Goal: Information Seeking & Learning: Learn about a topic

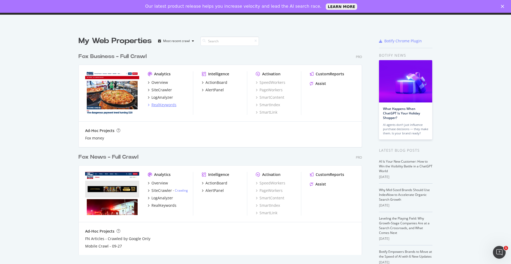
click at [160, 106] on div "RealKeywords" at bounding box center [163, 104] width 25 height 5
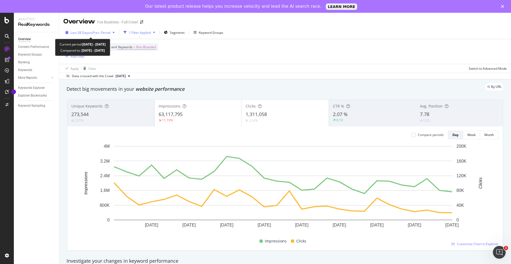
click at [112, 32] on div "button" at bounding box center [113, 32] width 6 height 3
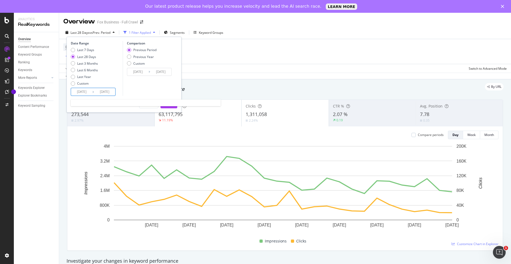
click at [80, 92] on input "2025/07/21" at bounding box center [81, 91] width 21 height 7
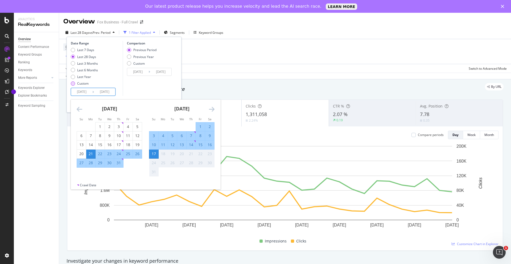
click at [72, 83] on div "Custom" at bounding box center [73, 83] width 4 height 4
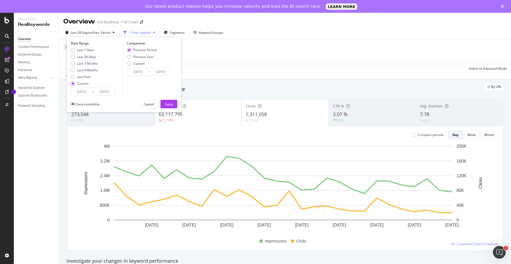
click at [82, 90] on input "2025/07/21" at bounding box center [81, 91] width 21 height 7
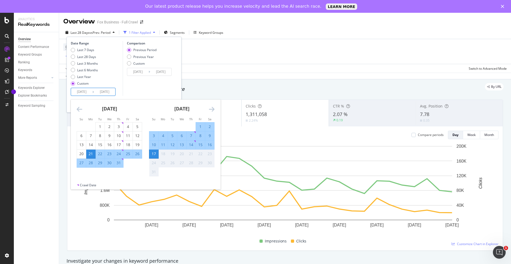
click at [152, 145] on div "10" at bounding box center [153, 144] width 9 height 5
type input "2025/08/10"
type input "2025/08/02"
type input "2025/08/09"
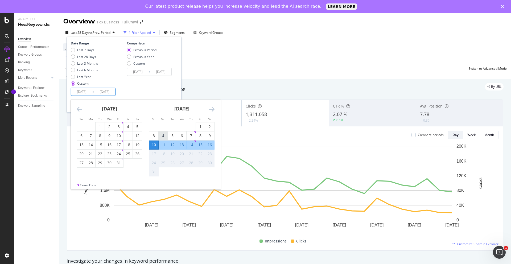
click at [161, 135] on div "4" at bounding box center [163, 135] width 9 height 5
type input "2025/08/04"
type input "2025/07/21"
type input "2025/08/03"
click at [155, 142] on div "10" at bounding box center [153, 145] width 9 height 9
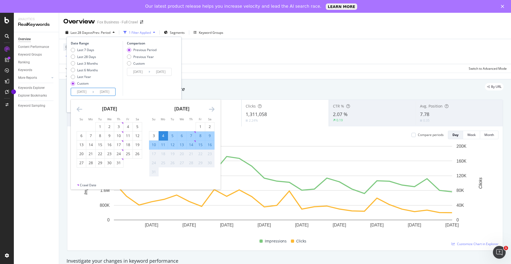
type input "2025/08/10"
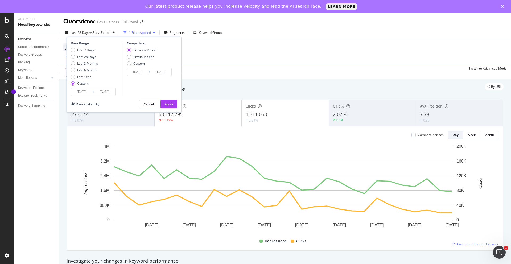
click at [148, 72] on input "2025/07/28" at bounding box center [137, 71] width 21 height 7
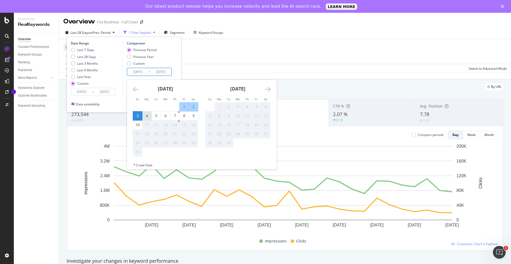
click at [147, 117] on div "4" at bounding box center [146, 115] width 9 height 5
type input "2025/08/04"
click at [146, 117] on div "4" at bounding box center [146, 115] width 9 height 5
type input "2025/08/04"
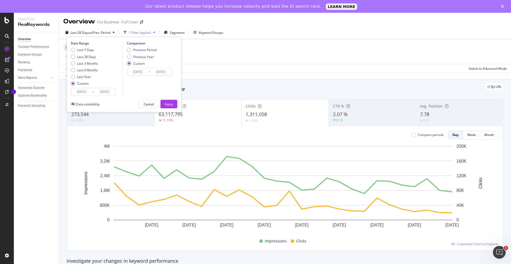
click at [144, 73] on input "2025/08/04" at bounding box center [137, 71] width 21 height 7
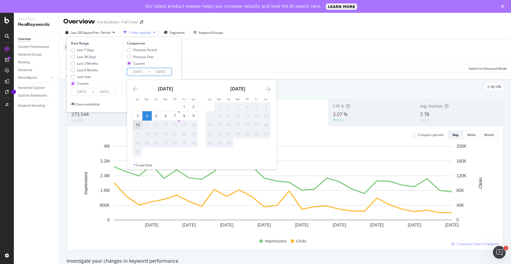
click at [135, 126] on div "10" at bounding box center [137, 124] width 9 height 5
type input "2025/08/10"
click at [169, 73] on input "2025/08/04" at bounding box center [160, 71] width 21 height 7
click at [138, 123] on div "10" at bounding box center [137, 124] width 9 height 5
type input "2025/08/10"
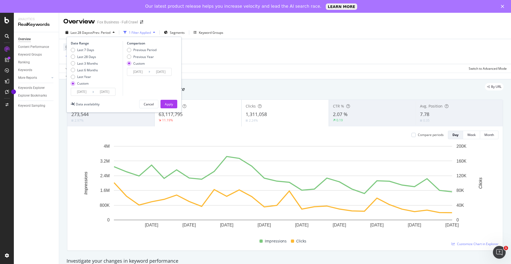
click at [147, 71] on input "2025/08/10" at bounding box center [137, 71] width 21 height 7
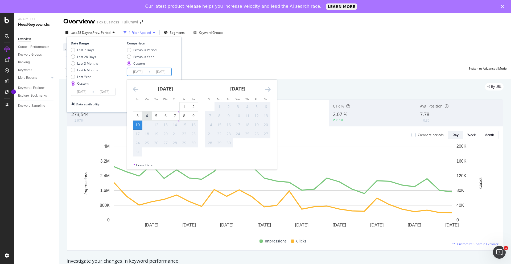
click at [151, 115] on div "4" at bounding box center [146, 115] width 9 height 5
type input "2025/08/04"
click at [138, 124] on div "10" at bounding box center [137, 124] width 9 height 5
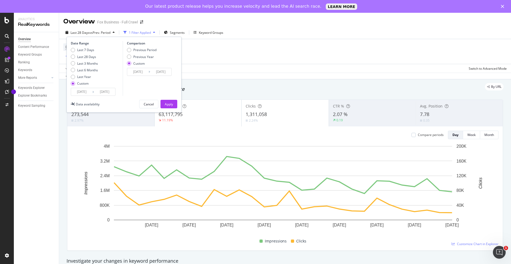
click at [151, 71] on input "2025/08/10" at bounding box center [160, 71] width 21 height 7
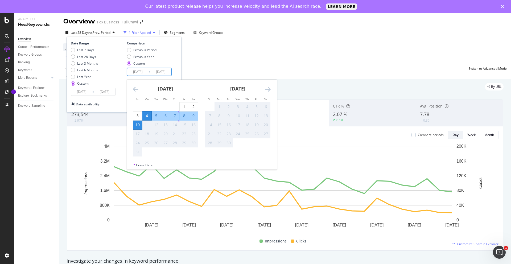
click at [195, 115] on div "9" at bounding box center [193, 115] width 9 height 5
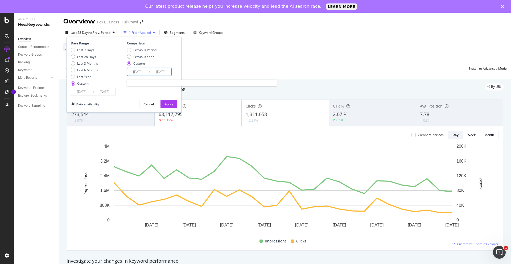
click at [162, 71] on input "2025/08/09" at bounding box center [160, 71] width 21 height 7
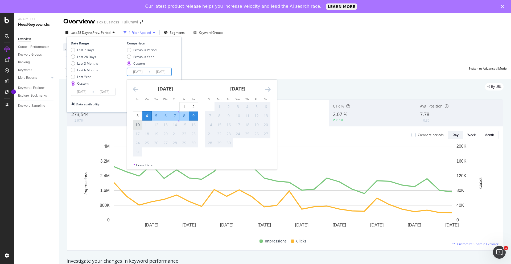
click at [137, 124] on div "10" at bounding box center [137, 124] width 9 height 5
type input "2025/08/10"
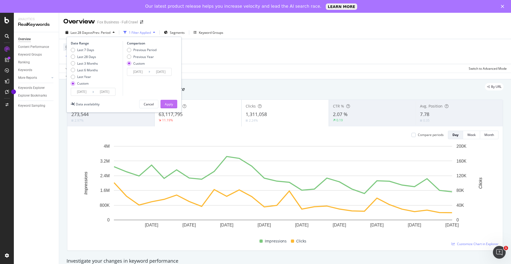
click at [170, 102] on div "Apply" at bounding box center [169, 104] width 8 height 5
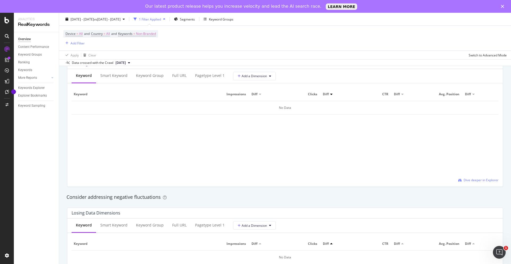
scroll to position [670, 0]
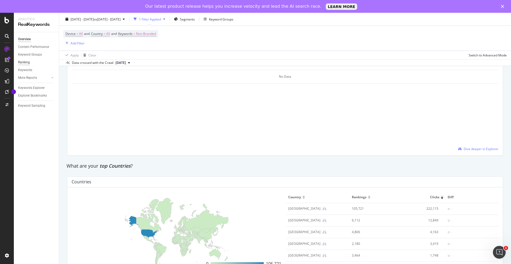
click at [28, 61] on div "Ranking" at bounding box center [24, 63] width 12 height 6
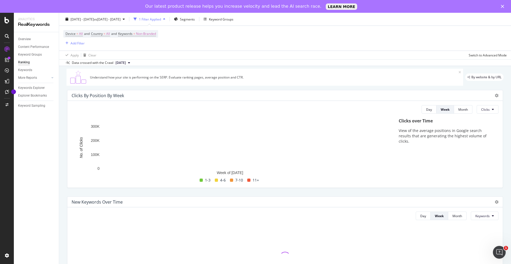
scroll to position [16, 0]
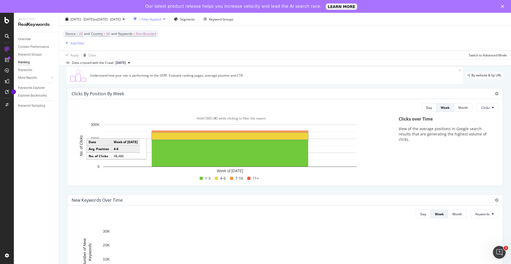
click at [199, 135] on rect "A chart." at bounding box center [230, 136] width 156 height 7
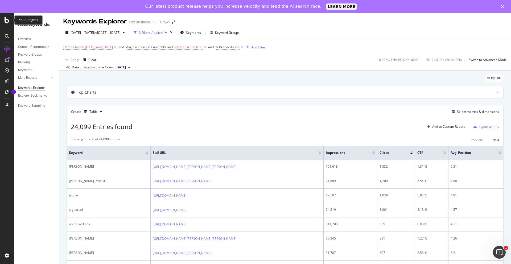
click at [6, 22] on icon at bounding box center [7, 20] width 5 height 6
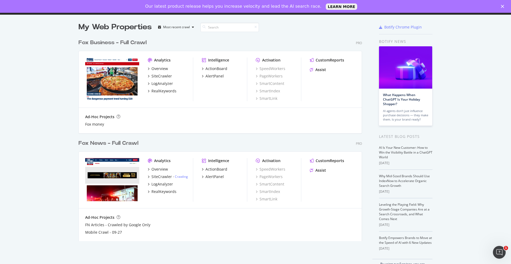
scroll to position [16, 0]
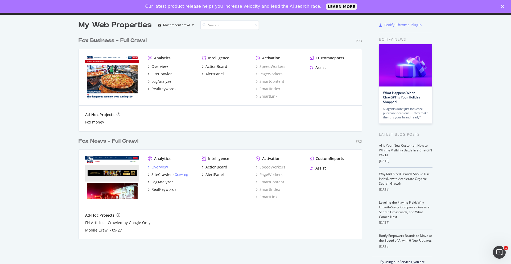
click at [160, 167] on div "Overview" at bounding box center [159, 166] width 16 height 5
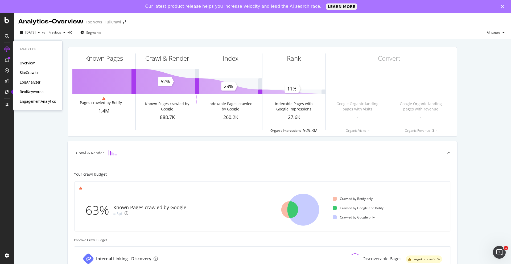
click at [31, 91] on div "RealKeywords" at bounding box center [32, 91] width 24 height 5
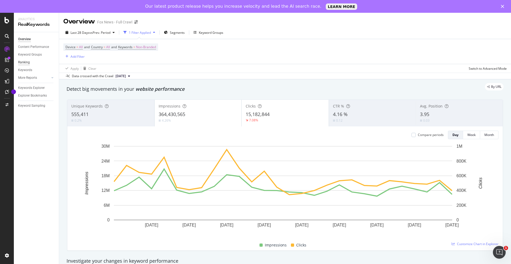
click at [26, 64] on div "Ranking" at bounding box center [24, 63] width 12 height 6
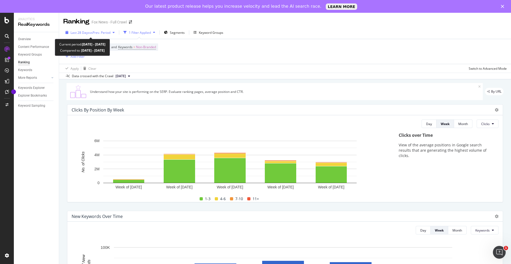
click at [105, 35] on span "vs Prev. Period" at bounding box center [99, 32] width 21 height 5
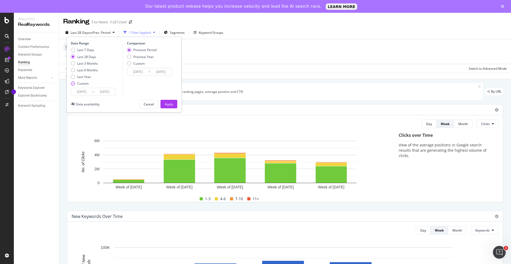
click at [74, 83] on div "Custom" at bounding box center [73, 83] width 4 height 4
click at [77, 93] on input "[DATE]" at bounding box center [81, 91] width 21 height 7
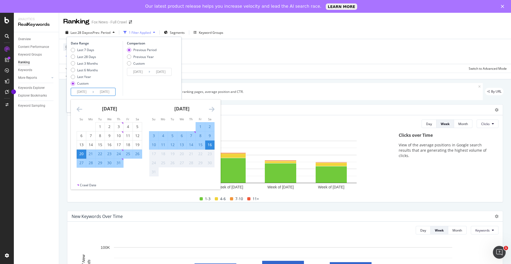
click at [163, 135] on div "4" at bounding box center [163, 135] width 9 height 5
type input "2025/08/04"
type input "2025/07/22"
type input "2025/08/03"
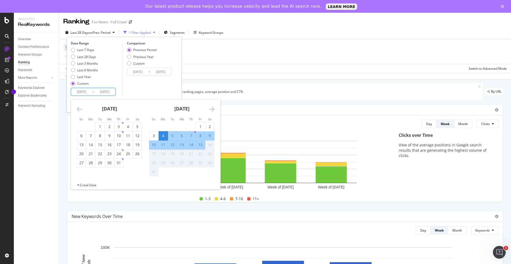
click at [152, 146] on div "10" at bounding box center [153, 144] width 9 height 5
type input "2025/08/10"
type input "2025/07/28"
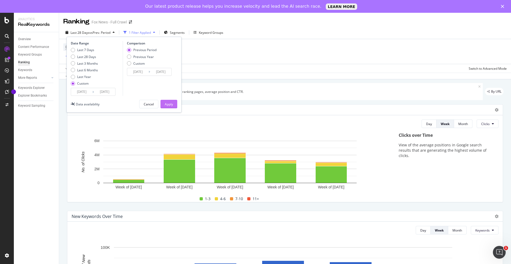
click at [167, 104] on div "Apply" at bounding box center [169, 104] width 8 height 5
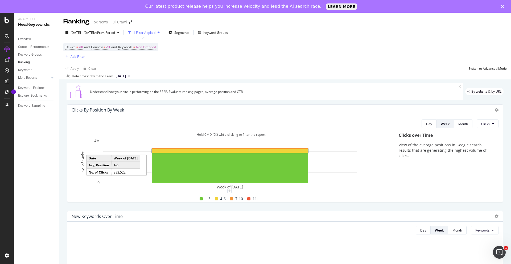
click at [194, 151] on rect "A chart." at bounding box center [230, 151] width 156 height 4
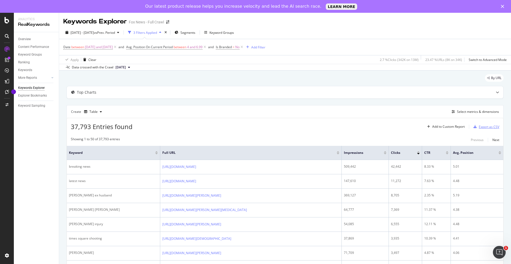
click at [479, 125] on div "Export as CSV" at bounding box center [489, 127] width 20 height 5
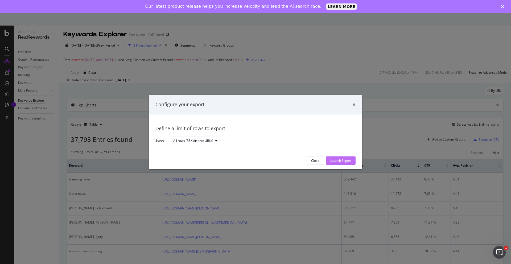
click at [346, 160] on div "Launch Export" at bounding box center [340, 160] width 21 height 5
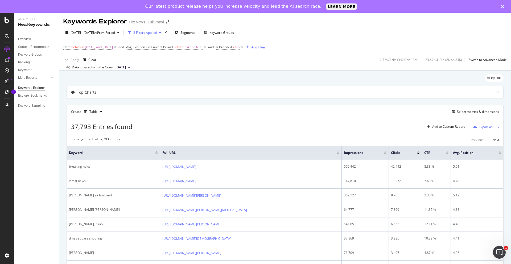
click at [499, 7] on div "Our latest product release helps you increase velocity and lead the AI search r…" at bounding box center [255, 6] width 511 height 9
click at [505, 7] on div "Close" at bounding box center [503, 6] width 5 height 3
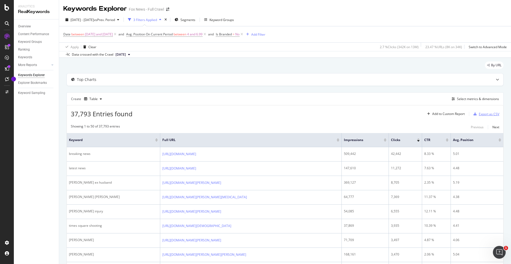
click at [479, 114] on div "Export as CSV" at bounding box center [489, 114] width 20 height 5
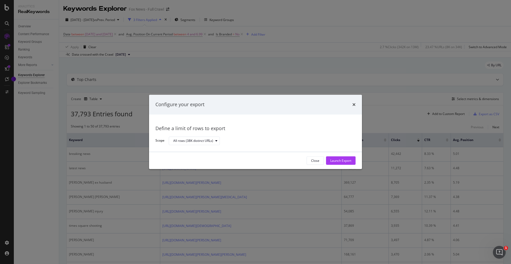
click at [352, 104] on div "Configure your export" at bounding box center [255, 104] width 200 height 7
click at [353, 103] on icon "times" at bounding box center [353, 104] width 3 height 4
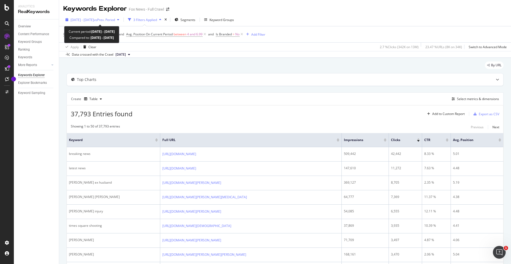
click at [94, 21] on span "2025 Aug. 4th - Aug. 10th" at bounding box center [82, 20] width 23 height 5
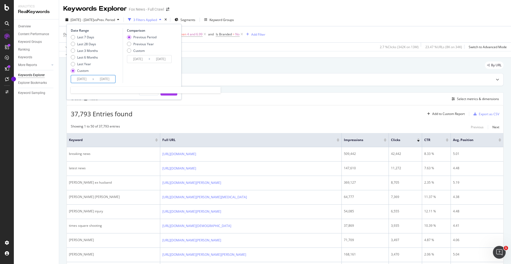
click at [87, 78] on input "2025/08/04" at bounding box center [81, 78] width 21 height 7
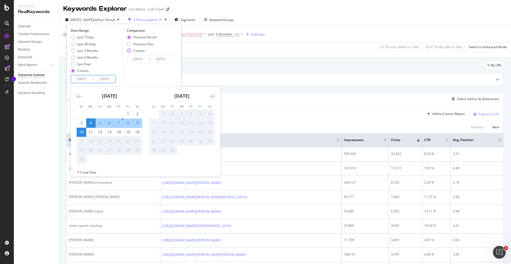
click at [129, 51] on div "Custom" at bounding box center [129, 50] width 4 height 4
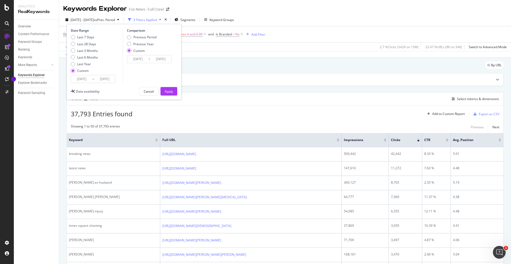
click at [131, 60] on input "2025/07/28" at bounding box center [137, 58] width 21 height 7
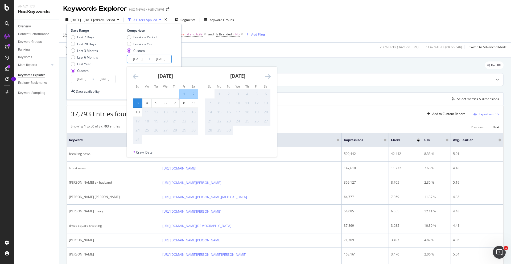
click at [80, 76] on input "2025/08/04" at bounding box center [81, 78] width 21 height 7
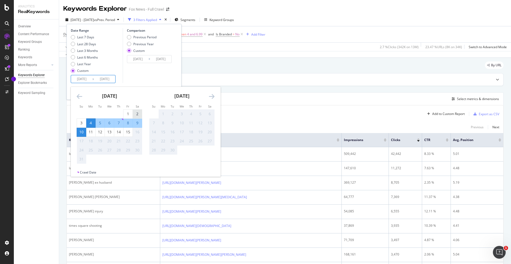
click at [138, 112] on div "2" at bounding box center [137, 113] width 9 height 5
type input "2025/08/02"
click at [126, 121] on div "8" at bounding box center [127, 122] width 9 height 5
type input "2025/08/08"
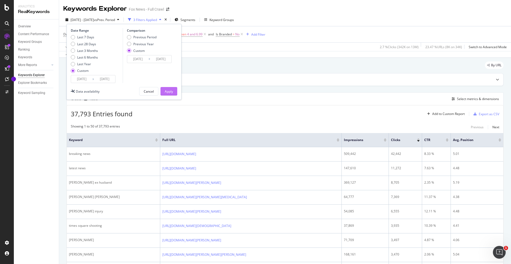
click at [166, 89] on div "Apply" at bounding box center [169, 91] width 8 height 5
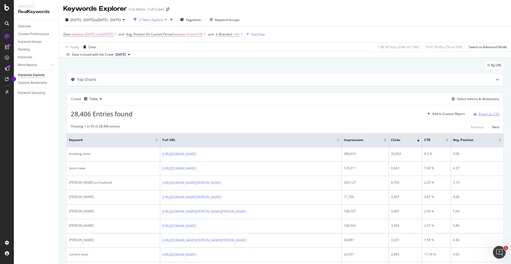
click at [480, 115] on div "Export as CSV" at bounding box center [489, 114] width 20 height 5
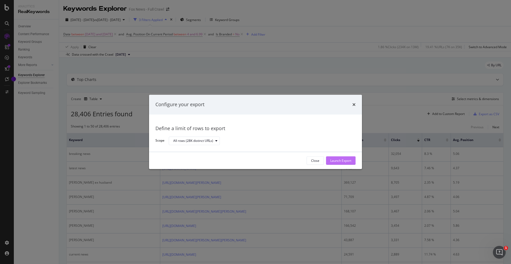
click at [338, 163] on div "Launch Export" at bounding box center [340, 161] width 21 height 8
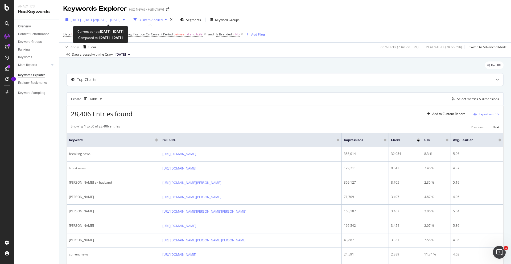
click at [94, 20] on span "2025 Aug. 2nd - Aug. 8th" at bounding box center [82, 20] width 23 height 5
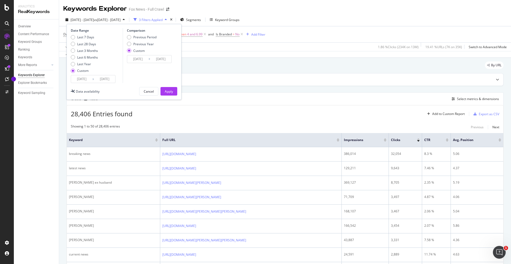
click at [83, 80] on input "2025/08/02" at bounding box center [81, 78] width 21 height 7
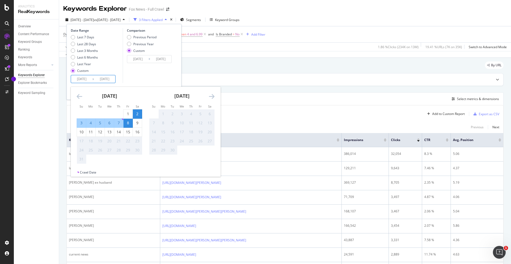
click at [84, 125] on div "3" at bounding box center [81, 122] width 9 height 5
type input "2025/08/03"
click at [137, 123] on div "9" at bounding box center [137, 122] width 9 height 5
type input "2025/08/09"
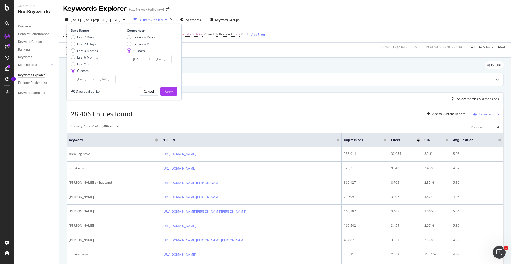
click at [89, 80] on input "2025/08/03" at bounding box center [81, 78] width 21 height 7
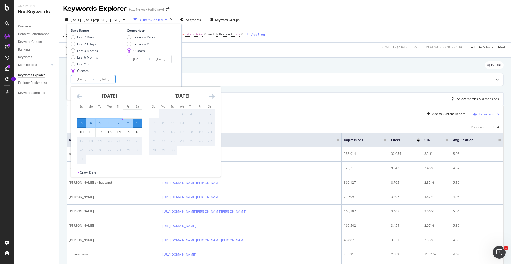
click at [104, 61] on div "Last 7 Days Last 28 Days Last 3 Months Last 6 Months Last Year Custom" at bounding box center [96, 55] width 51 height 40
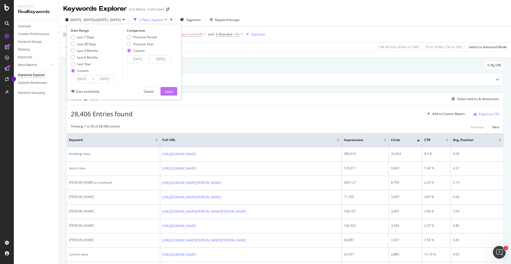
click at [170, 89] on div "Apply" at bounding box center [169, 91] width 8 height 5
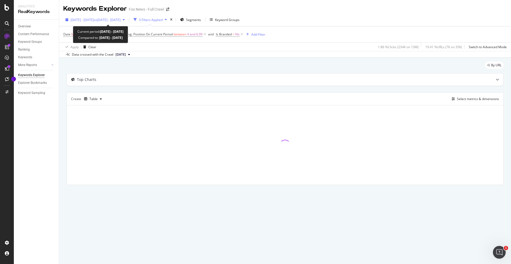
click at [81, 23] on div "2025 Aug. 3rd - Aug. 9th vs 2025 Jul. 28th - Aug. 3rd" at bounding box center [95, 20] width 64 height 8
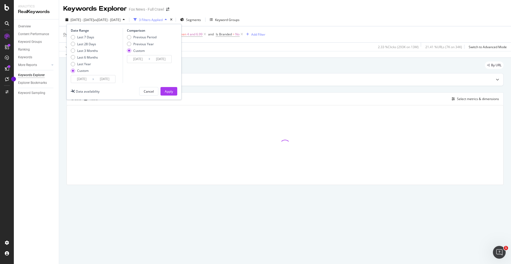
click at [79, 77] on input "2025/08/03" at bounding box center [81, 78] width 21 height 7
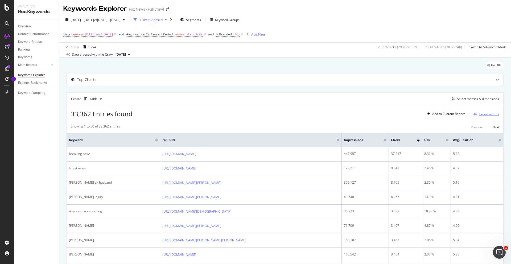
click at [479, 115] on div "Export as CSV" at bounding box center [489, 114] width 20 height 5
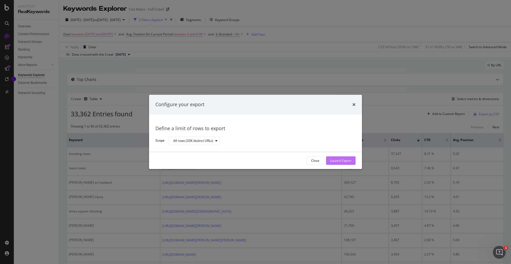
click at [350, 160] on div "Launch Export" at bounding box center [340, 160] width 21 height 5
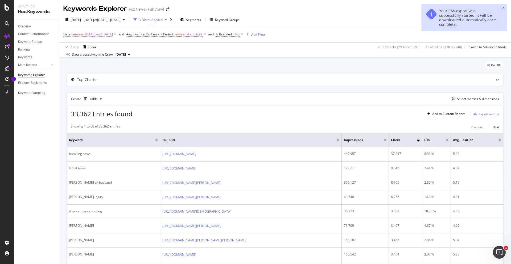
click at [86, 31] on span "[DATE] and [DATE]" at bounding box center [99, 34] width 28 height 7
click at [174, 46] on div "Apply Clear 2.33 % Clicks ( 293K on 13M ) 21.41 % URLs ( 7K on 34K ) Switch to …" at bounding box center [285, 46] width 452 height 9
click at [109, 20] on span "vs 2025 Jul. 28th - Aug. 3rd" at bounding box center [107, 20] width 27 height 5
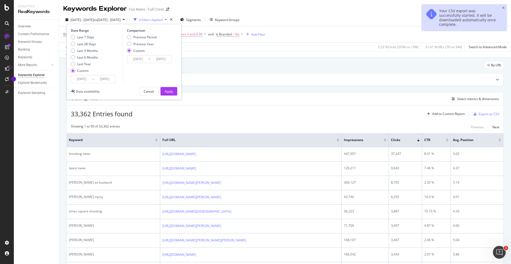
click at [78, 77] on input "2025/08/03" at bounding box center [81, 78] width 21 height 7
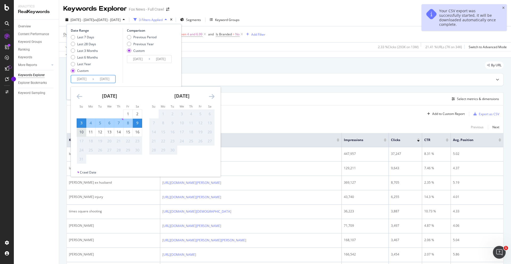
click at [81, 131] on div "10" at bounding box center [81, 131] width 9 height 5
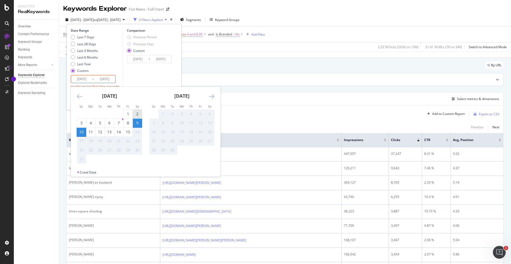
click at [134, 113] on div "2" at bounding box center [137, 113] width 9 height 5
type input "2025/08/02"
click at [131, 121] on div "8" at bounding box center [127, 122] width 9 height 5
type input "2025/08/08"
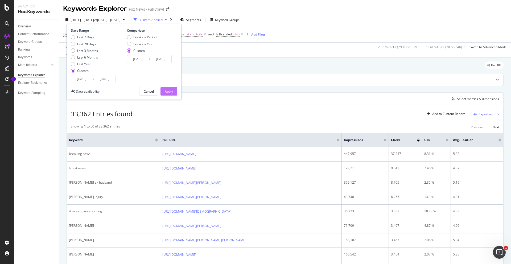
click at [169, 90] on div "Apply" at bounding box center [169, 91] width 8 height 5
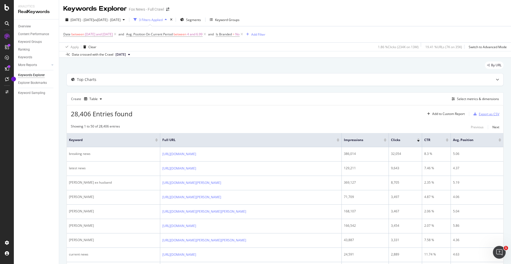
click at [479, 113] on div "Export as CSV" at bounding box center [489, 114] width 20 height 5
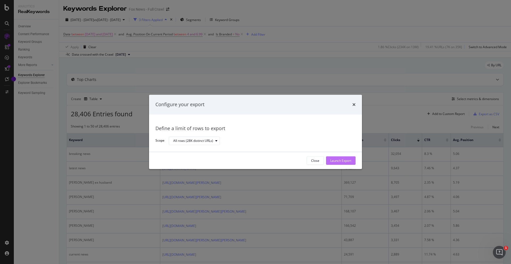
click at [343, 162] on div "Launch Export" at bounding box center [340, 160] width 21 height 5
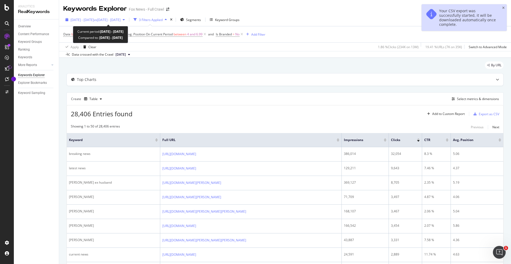
click at [94, 21] on span "2025 Aug. 2nd - Aug. 8th" at bounding box center [82, 20] width 23 height 5
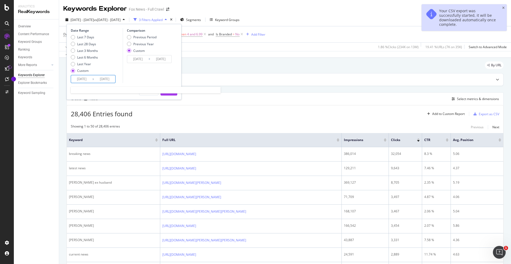
click at [98, 76] on input "2025/08/08" at bounding box center [104, 78] width 21 height 7
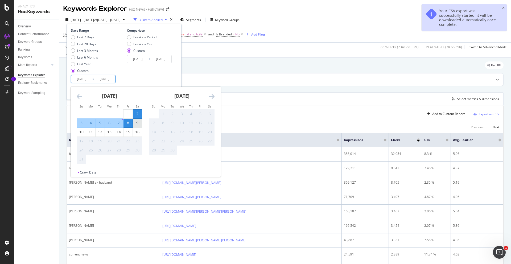
click at [136, 122] on div "9" at bounding box center [137, 122] width 9 height 5
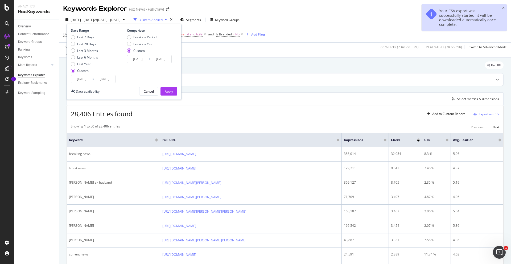
click at [98, 79] on input "2025/08/09" at bounding box center [104, 78] width 21 height 7
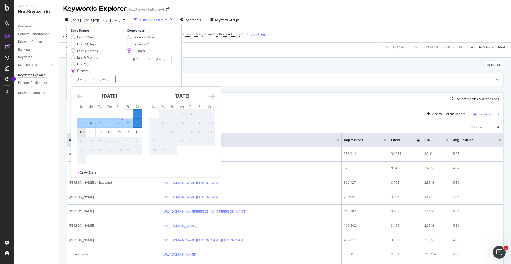
click at [81, 133] on div "10" at bounding box center [81, 131] width 9 height 5
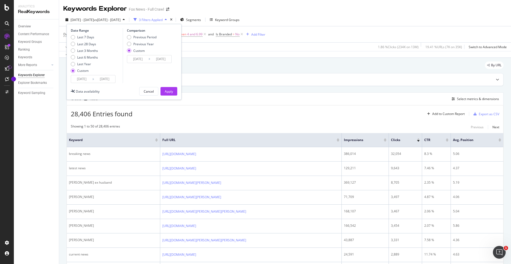
click at [97, 80] on input "2025/08/10" at bounding box center [104, 78] width 21 height 7
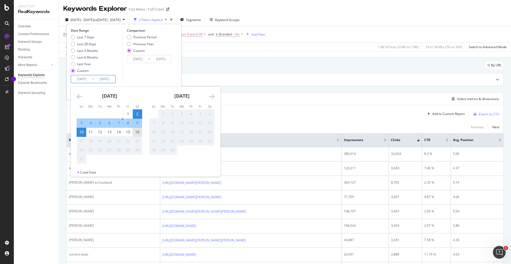
click at [136, 132] on div "16" at bounding box center [137, 131] width 9 height 5
type input "[DATE]"
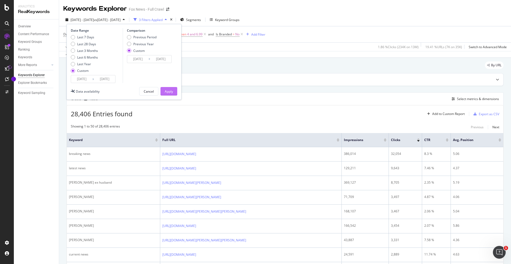
click at [168, 89] on div "Apply" at bounding box center [169, 91] width 8 height 5
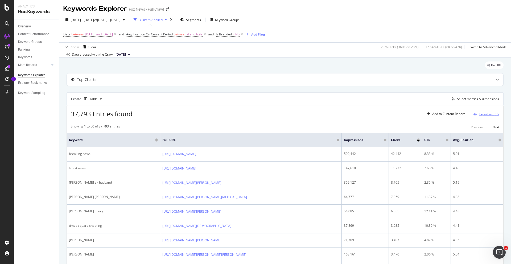
click at [479, 114] on div "Export as CSV" at bounding box center [489, 114] width 20 height 5
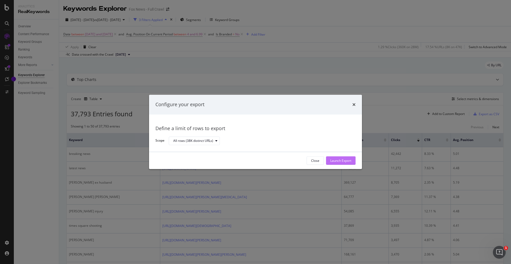
click at [338, 158] on div "Launch Export" at bounding box center [340, 160] width 21 height 5
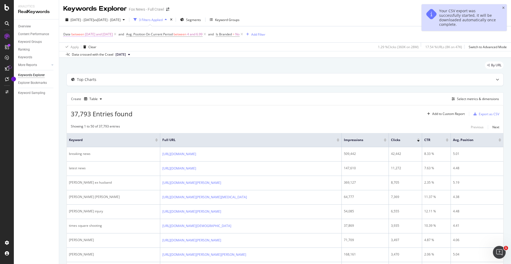
click at [110, 36] on span "[DATE] and [DATE]" at bounding box center [99, 34] width 28 height 7
click at [155, 48] on div "Apply Clear 1.29 % Clicks ( 360K on 28M ) 17.54 % URLs ( 8K on 47K ) Switch to …" at bounding box center [285, 46] width 452 height 9
click at [84, 20] on span "2025 Aug. 2nd - Aug. 16th" at bounding box center [82, 20] width 23 height 5
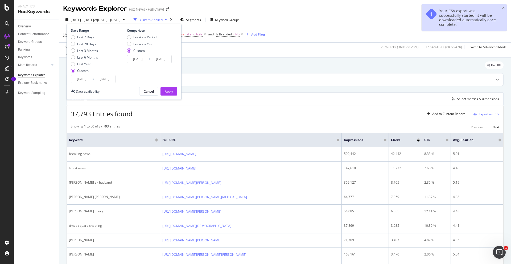
click at [90, 78] on input "2025/08/02" at bounding box center [81, 78] width 21 height 7
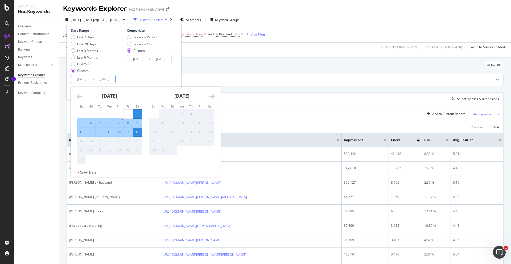
click at [81, 122] on div "3" at bounding box center [81, 122] width 9 height 5
type input "2025/08/03"
click at [138, 122] on div "9" at bounding box center [137, 122] width 9 height 5
type input "2025/08/09"
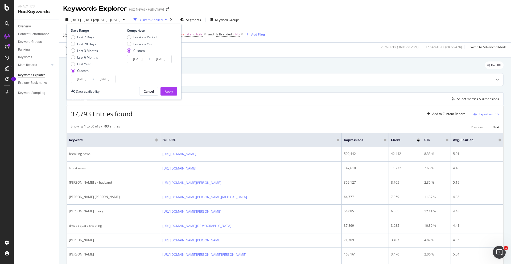
click at [101, 81] on input "2025/08/09" at bounding box center [104, 78] width 21 height 7
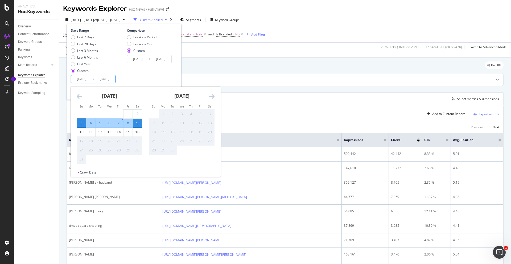
click at [197, 72] on div "By URL" at bounding box center [285, 67] width 437 height 12
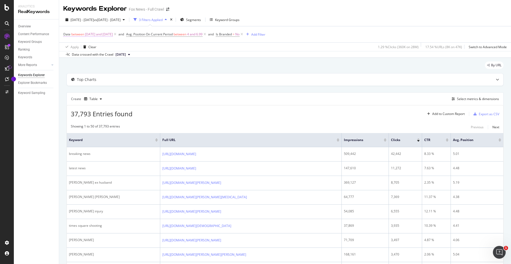
click at [96, 33] on span "[DATE] and [DATE]" at bounding box center [99, 34] width 28 height 7
drag, startPoint x: 142, startPoint y: 85, endPoint x: 135, endPoint y: 82, distance: 7.7
click at [142, 85] on div "Top Charts" at bounding box center [285, 79] width 436 height 12
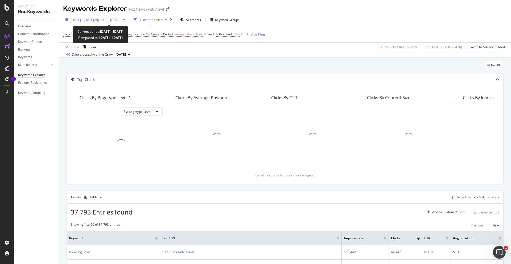
click at [91, 21] on span "2025 Aug. 2nd - Aug. 16th" at bounding box center [82, 20] width 23 height 5
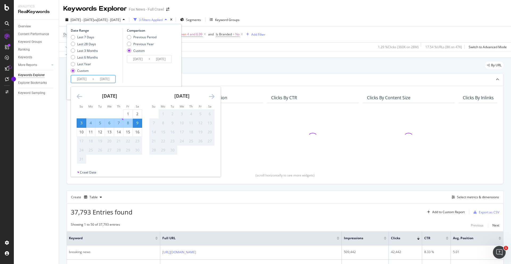
click at [90, 81] on input "2025/08/03" at bounding box center [81, 78] width 21 height 7
click at [80, 120] on div "3" at bounding box center [81, 123] width 9 height 9
click at [138, 122] on div "9" at bounding box center [137, 122] width 9 height 5
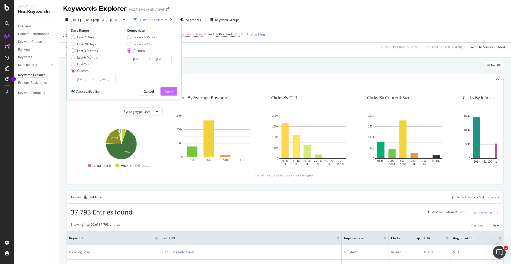
click at [163, 92] on button "Apply" at bounding box center [168, 91] width 17 height 9
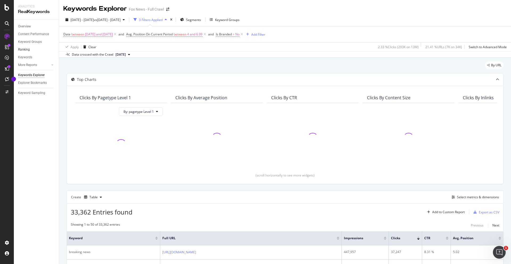
click at [32, 50] on link "Ranking" at bounding box center [36, 50] width 37 height 6
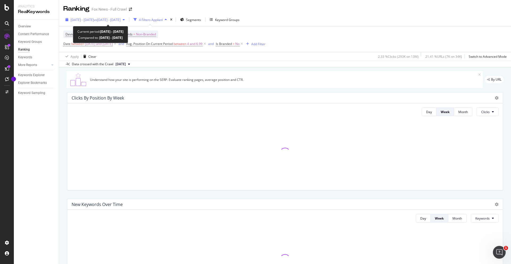
click at [110, 18] on span "vs 2025 Jul. 28th - Aug. 3rd" at bounding box center [107, 20] width 27 height 5
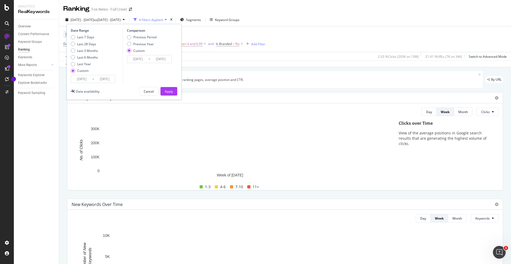
click at [85, 79] on input "2025/08/03" at bounding box center [81, 78] width 21 height 7
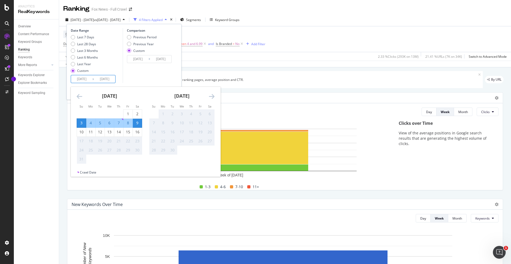
click at [234, 86] on div "Understand how your site is performing on the SERP. Evaluate ranking pages, ave…" at bounding box center [275, 79] width 416 height 17
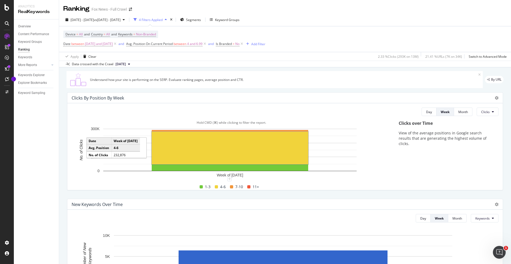
click at [214, 145] on rect "A chart." at bounding box center [230, 148] width 156 height 32
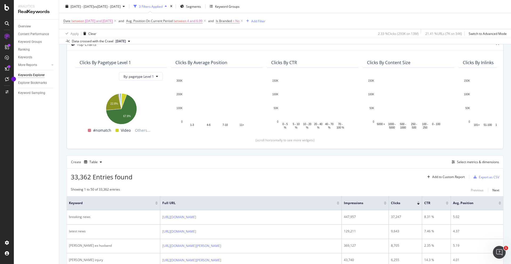
scroll to position [118, 0]
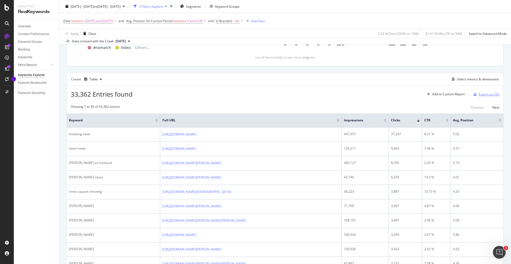
click at [479, 94] on div "Export as CSV" at bounding box center [489, 94] width 20 height 5
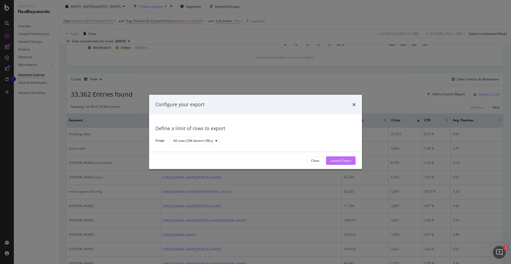
click at [350, 160] on div "Launch Export" at bounding box center [340, 160] width 21 height 5
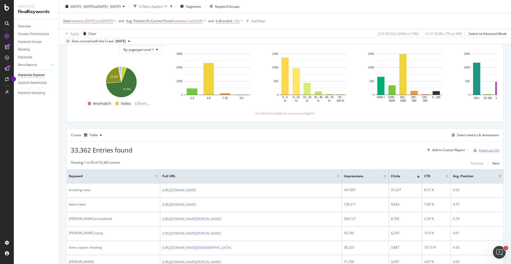
scroll to position [0, 0]
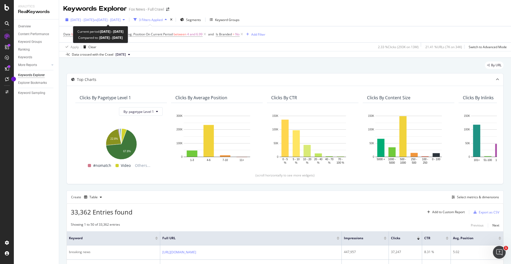
click at [94, 22] on span "2025 Aug. 3rd - Aug. 9th" at bounding box center [82, 20] width 23 height 5
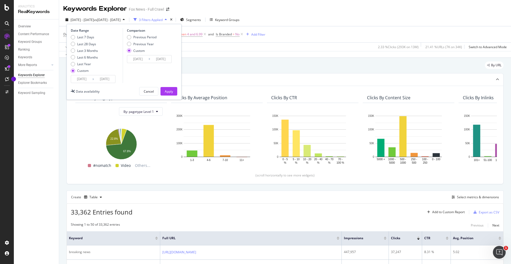
click at [80, 79] on input "2025/08/03" at bounding box center [81, 78] width 21 height 7
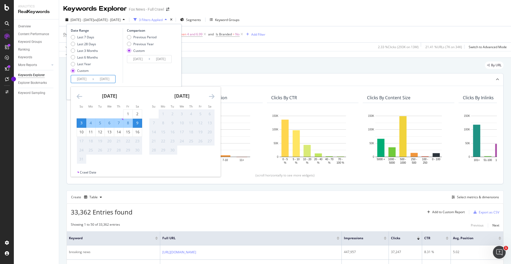
click at [207, 73] on div "Top Charts Clicks By pagetype Level 1 By: pagetype Level 1 Hold CMD (⌘) while c…" at bounding box center [285, 128] width 437 height 111
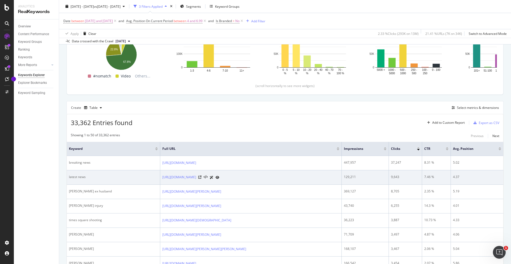
scroll to position [90, 0]
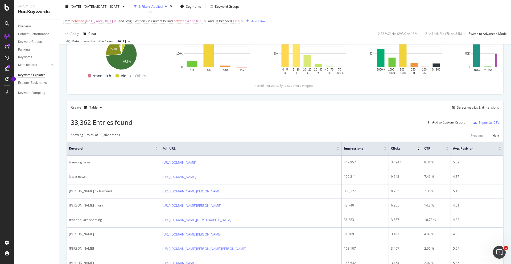
click at [481, 121] on div "Export as CSV" at bounding box center [489, 122] width 20 height 5
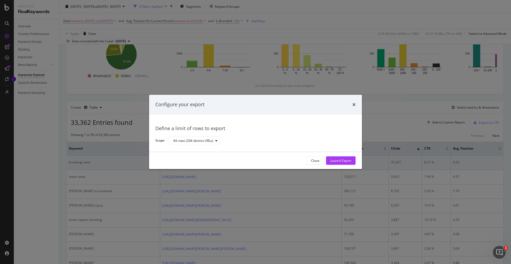
click at [337, 160] on div "Launch Export" at bounding box center [340, 160] width 21 height 5
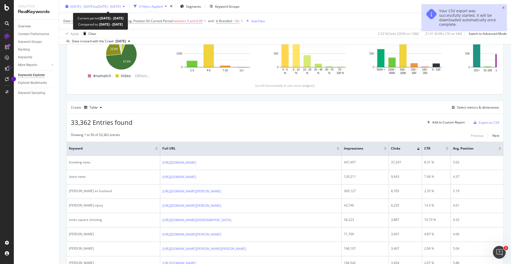
click at [89, 6] on span "2025 Aug. 3rd - Aug. 9th" at bounding box center [82, 6] width 23 height 5
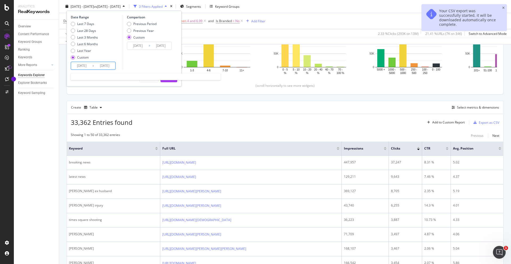
click at [83, 65] on input "2025/08/03" at bounding box center [81, 65] width 21 height 7
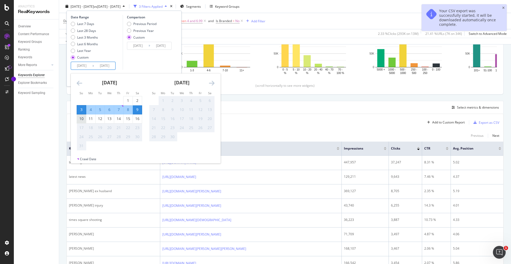
click at [81, 118] on div "10" at bounding box center [81, 118] width 9 height 5
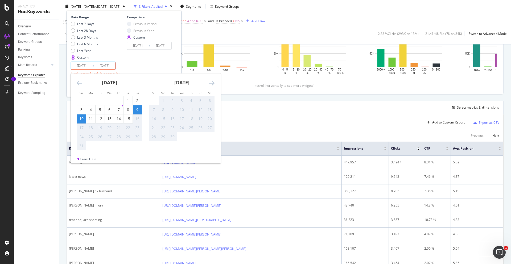
click at [92, 66] on input "2025/08/10" at bounding box center [81, 65] width 21 height 7
click at [136, 111] on div "9" at bounding box center [137, 109] width 9 height 5
type input "2025/08/09"
click at [80, 120] on div "10" at bounding box center [81, 118] width 9 height 5
type input "2025/08/10"
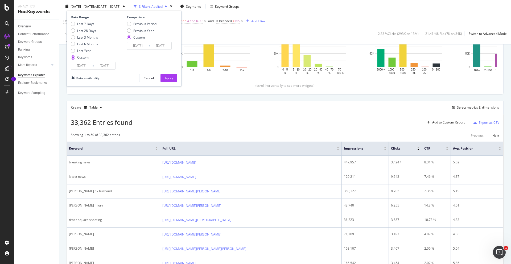
click at [86, 67] on input "2025/08/09" at bounding box center [81, 65] width 21 height 7
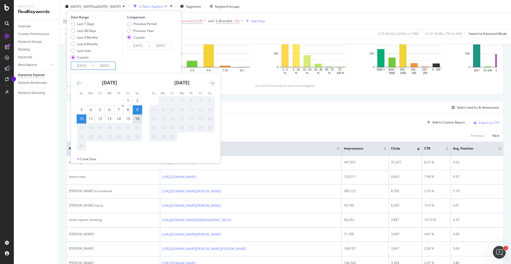
click at [139, 119] on div "16" at bounding box center [137, 118] width 9 height 5
click at [125, 119] on div "15" at bounding box center [127, 118] width 9 height 5
click at [80, 118] on div "10" at bounding box center [81, 118] width 9 height 5
type input "2025/08/10"
click at [80, 118] on div "10" at bounding box center [81, 118] width 9 height 5
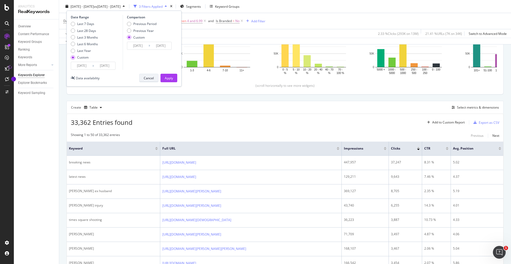
click at [151, 78] on div "Cancel" at bounding box center [149, 78] width 10 height 5
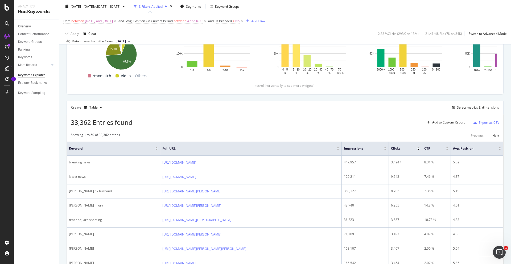
click at [31, 76] on div "Keywords Explorer" at bounding box center [31, 75] width 27 height 6
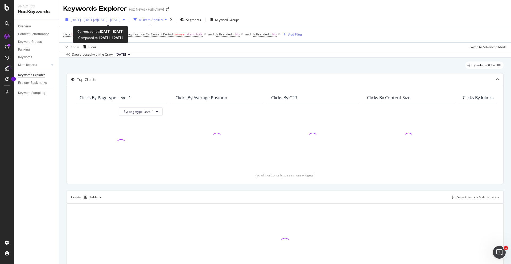
click at [94, 20] on span "2025 Aug. 3rd - Aug. 9th" at bounding box center [82, 20] width 23 height 5
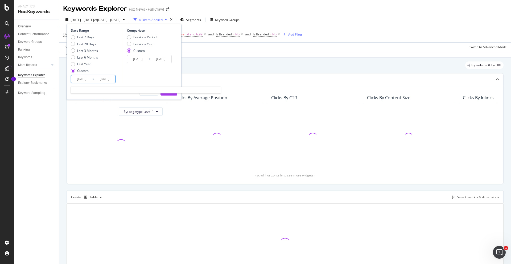
click at [81, 76] on input "2025/08/03" at bounding box center [81, 78] width 21 height 7
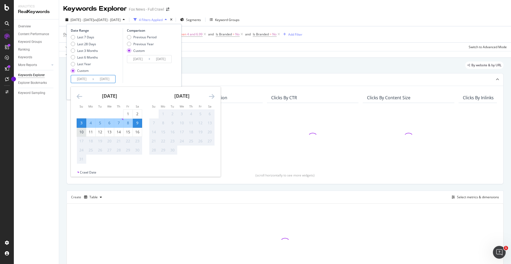
click at [80, 133] on div "10" at bounding box center [81, 131] width 9 height 5
type input "2025/08/10"
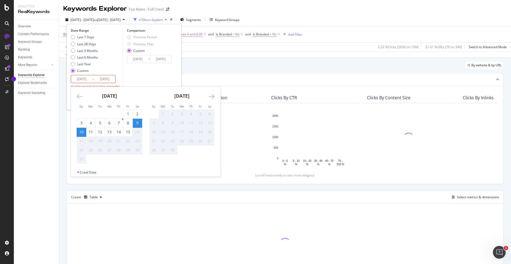
click at [135, 132] on div "16" at bounding box center [137, 131] width 9 height 5
type input "[DATE]"
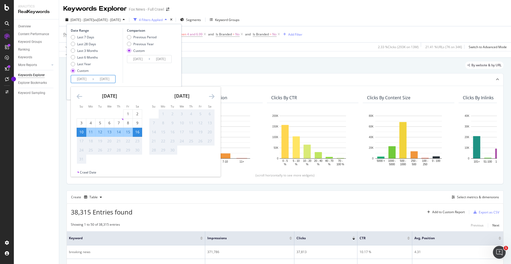
click at [96, 78] on input "[DATE]" at bounding box center [104, 78] width 21 height 7
click at [138, 133] on div "16" at bounding box center [137, 131] width 9 height 5
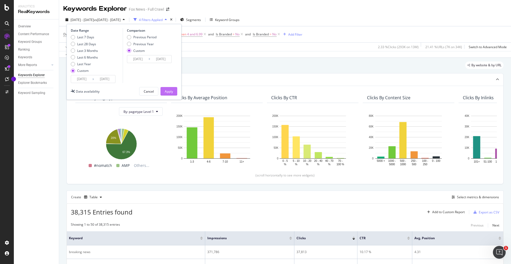
click at [169, 92] on div "Apply" at bounding box center [169, 91] width 8 height 5
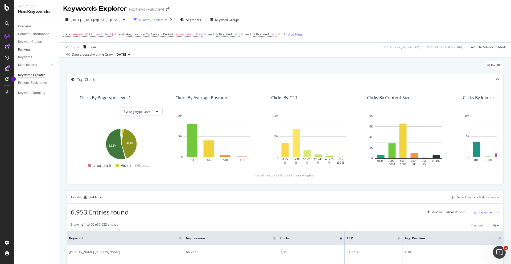
click at [32, 50] on link "Ranking" at bounding box center [36, 50] width 37 height 6
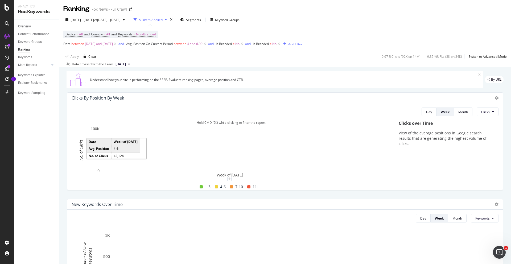
click at [200, 143] on rect "A chart." at bounding box center [230, 142] width 156 height 18
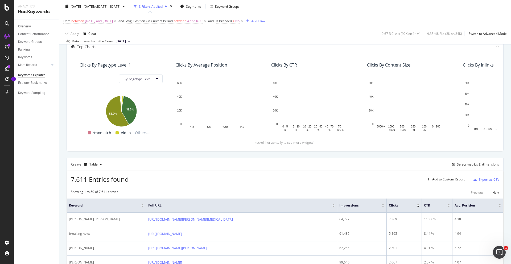
scroll to position [140, 0]
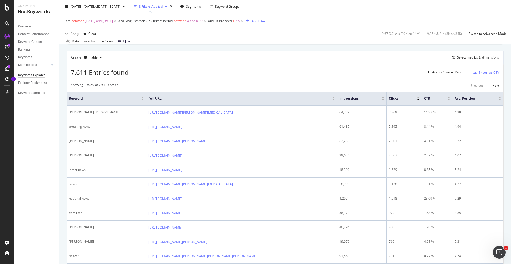
click at [479, 72] on div "Export as CSV" at bounding box center [489, 72] width 20 height 5
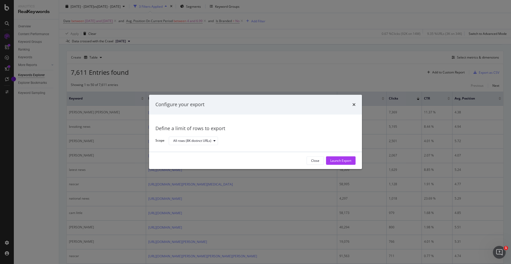
click at [346, 165] on div "Close Launch Export" at bounding box center [255, 160] width 213 height 17
click at [347, 162] on div "Launch Export" at bounding box center [340, 160] width 21 height 5
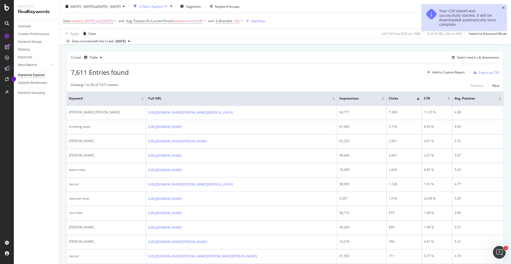
click at [503, 7] on icon "close toast" at bounding box center [503, 7] width 2 height 3
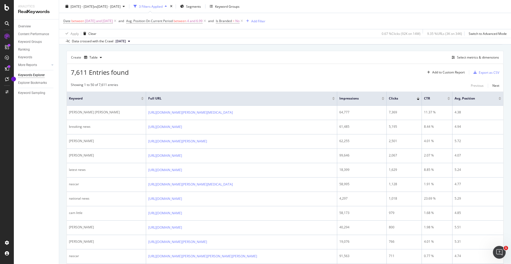
click at [329, 85] on div "Showing 1 to 50 of 7,611 entries Previous Next" at bounding box center [285, 85] width 436 height 6
click at [273, 72] on div "7,611 Entries found Add to Custom Report Export as CSV" at bounding box center [285, 70] width 436 height 13
click at [25, 54] on div "Keywords" at bounding box center [38, 57] width 41 height 8
click at [26, 50] on div "Ranking" at bounding box center [24, 50] width 12 height 6
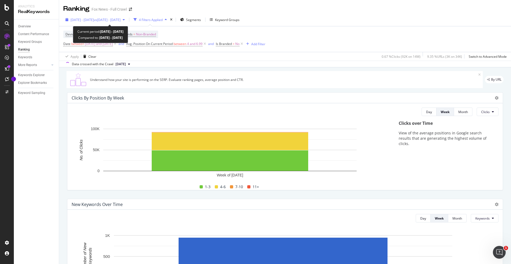
click at [107, 22] on div "2025 Aug. 10th - Aug. 16th vs 2025 Jul. 28th - Aug. 3rd" at bounding box center [95, 20] width 64 height 8
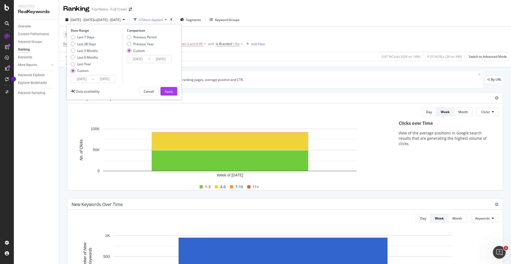
click at [90, 81] on input "2025/08/10" at bounding box center [81, 78] width 21 height 7
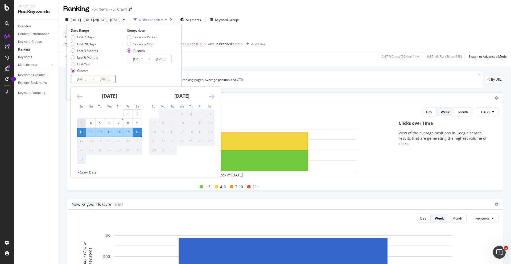
click at [81, 125] on div "3" at bounding box center [81, 122] width 9 height 5
type input "2025/08/03"
click at [138, 123] on div "9" at bounding box center [137, 122] width 9 height 5
type input "2025/08/09"
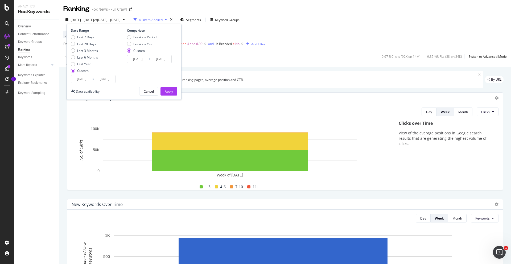
click at [105, 79] on input "2025/08/09" at bounding box center [104, 78] width 21 height 7
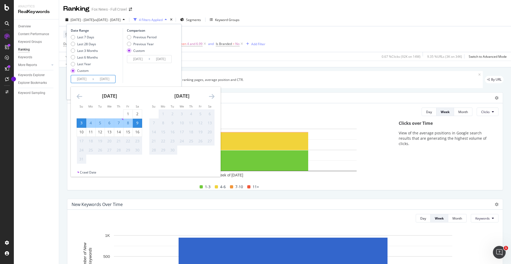
click at [143, 81] on div "Comparison Previous Period Previous Year Custom 2025/07/28 Navigate forward to …" at bounding box center [148, 55] width 51 height 55
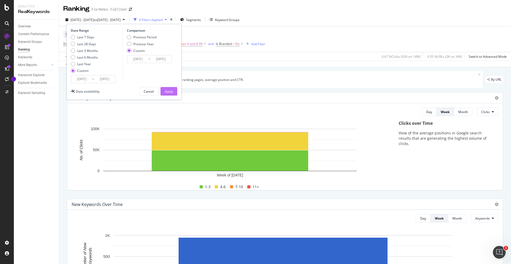
click at [170, 92] on div "Apply" at bounding box center [169, 91] width 8 height 5
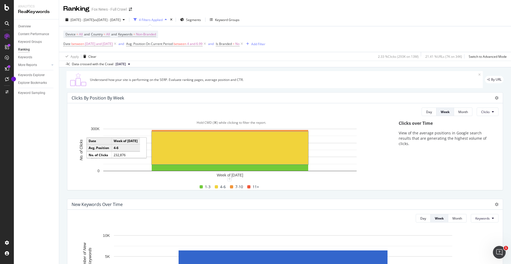
click at [172, 147] on rect "A chart." at bounding box center [230, 148] width 156 height 32
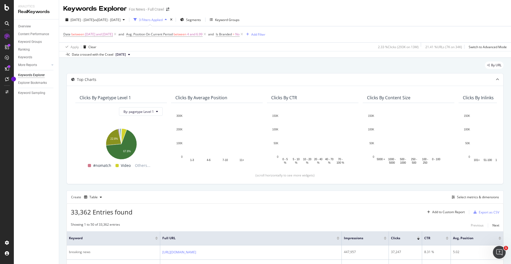
scroll to position [12, 0]
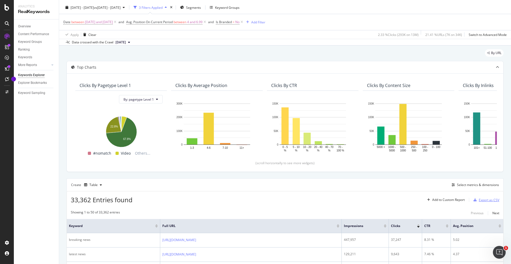
click at [479, 199] on div "Export as CSV" at bounding box center [489, 200] width 20 height 5
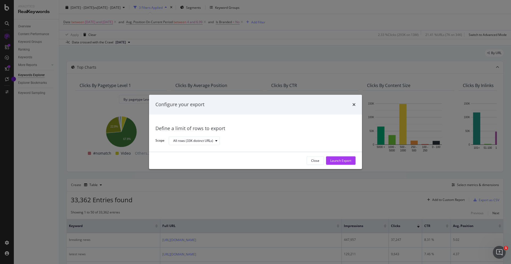
click at [341, 154] on div "Close Launch Export" at bounding box center [255, 160] width 213 height 17
click at [344, 158] on div "Launch Export" at bounding box center [340, 160] width 21 height 5
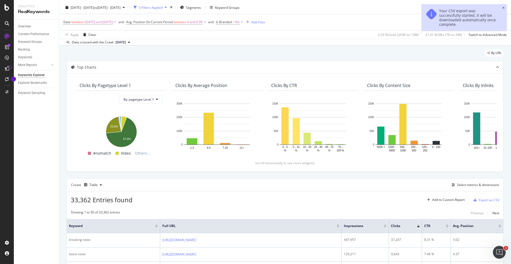
click at [24, 50] on div "Ranking" at bounding box center [24, 50] width 12 height 6
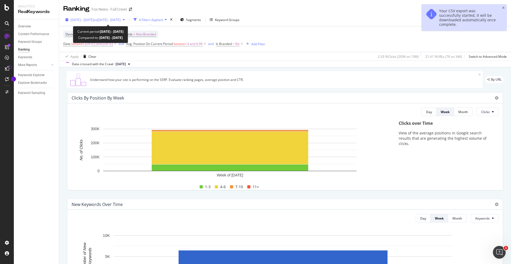
click at [91, 16] on div "2025 Aug. 3rd - Aug. 9th vs 2025 Jul. 28th - Aug. 3rd" at bounding box center [95, 20] width 64 height 8
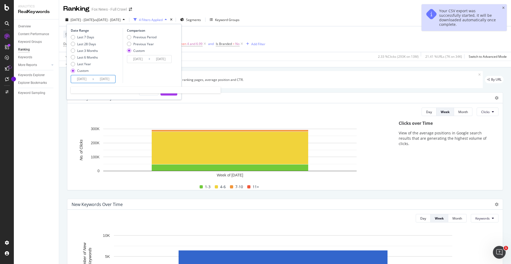
click at [89, 81] on input "2025/08/03" at bounding box center [81, 78] width 21 height 7
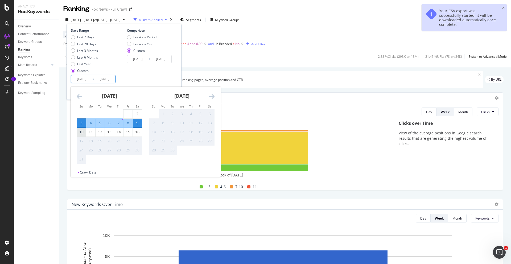
click at [83, 133] on div "10" at bounding box center [81, 131] width 9 height 5
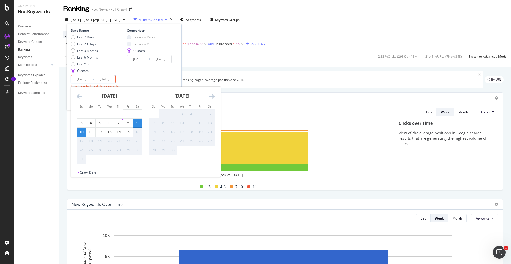
click at [137, 125] on div "9" at bounding box center [137, 122] width 9 height 5
click at [136, 124] on div "9" at bounding box center [137, 122] width 9 height 5
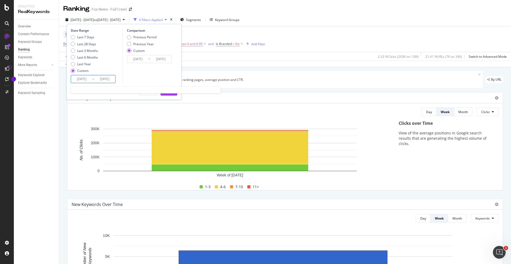
click at [88, 80] on input "2025/08/09" at bounding box center [81, 78] width 21 height 7
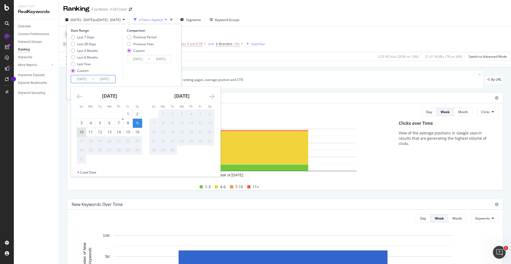
click at [80, 132] on div "10" at bounding box center [81, 131] width 9 height 5
type input "2025/08/10"
click at [135, 133] on div "16" at bounding box center [137, 131] width 9 height 5
type input "[DATE]"
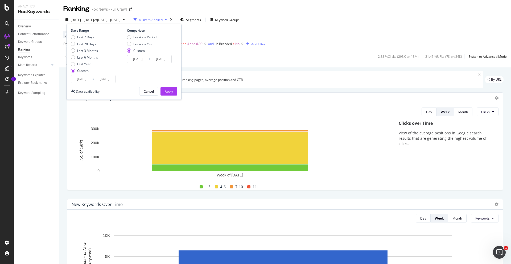
click at [83, 80] on input "2025/08/10" at bounding box center [81, 78] width 21 height 7
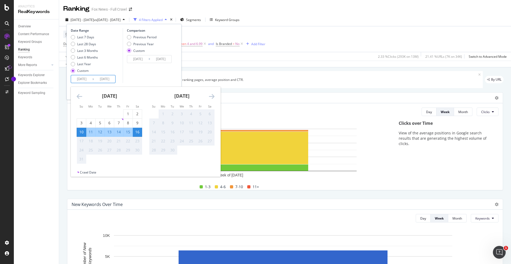
click at [137, 132] on div "16" at bounding box center [137, 131] width 9 height 5
click at [135, 132] on div "16" at bounding box center [137, 131] width 9 height 5
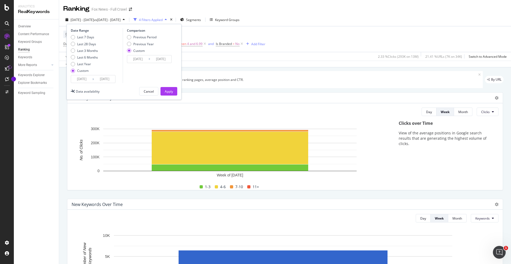
click at [90, 82] on input "[DATE]" at bounding box center [81, 78] width 21 height 7
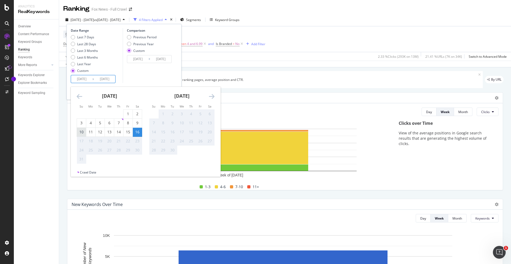
click at [80, 132] on div "10" at bounding box center [81, 131] width 9 height 5
type input "2025/08/10"
click at [136, 131] on div "16" at bounding box center [137, 131] width 9 height 5
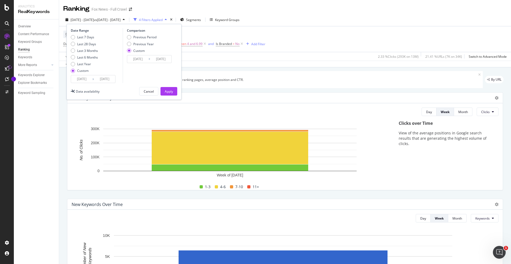
click at [98, 81] on input "[DATE]" at bounding box center [104, 78] width 21 height 7
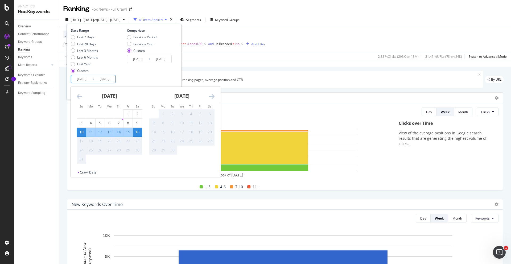
click at [114, 63] on div "Last 7 Days Last 28 Days Last 3 Months Last 6 Months Last Year Custom" at bounding box center [96, 55] width 51 height 40
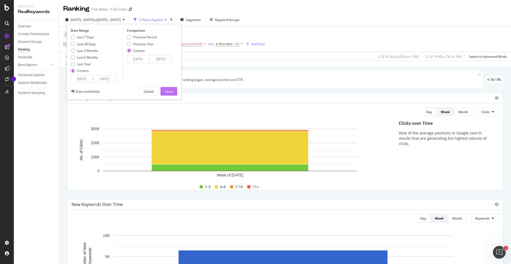
click at [165, 91] on div "Apply" at bounding box center [169, 91] width 8 height 5
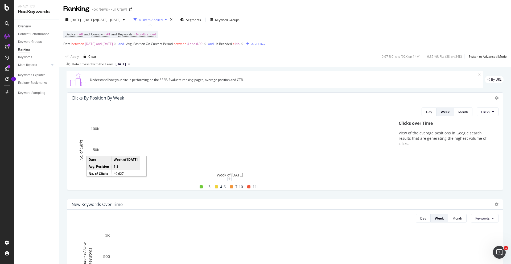
click at [183, 161] on rect "A chart." at bounding box center [230, 160] width 156 height 20
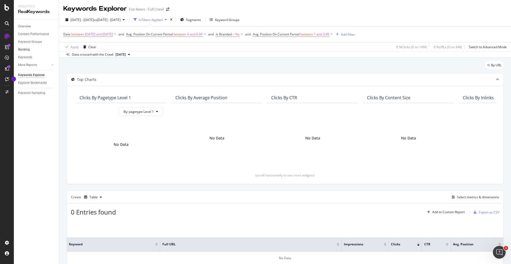
click at [32, 51] on link "Ranking" at bounding box center [36, 50] width 37 height 6
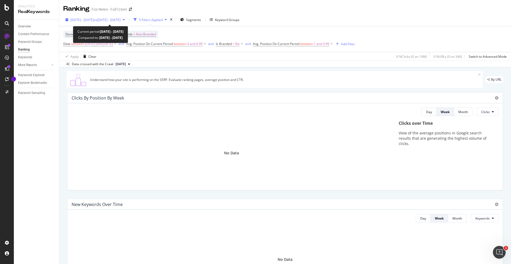
click at [121, 20] on span "vs 2025 Jul. 28th - Aug. 3rd" at bounding box center [107, 20] width 27 height 5
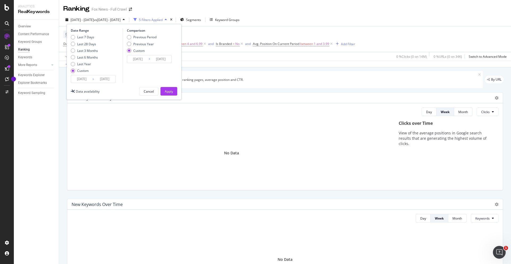
click at [80, 81] on input "2025/08/10" at bounding box center [81, 78] width 21 height 7
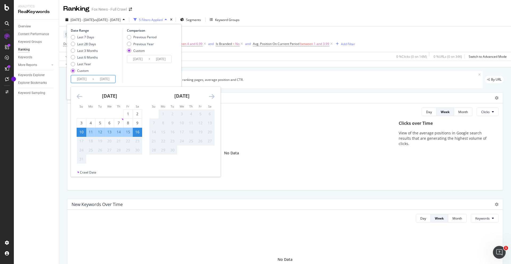
click at [116, 72] on div "Last 7 Days Last 28 Days Last 3 Months Last 6 Months Last Year Custom" at bounding box center [96, 55] width 51 height 40
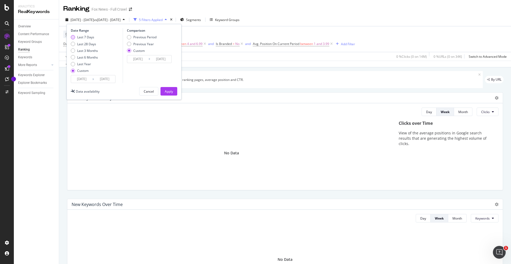
click at [74, 38] on div "Last 7 Days" at bounding box center [73, 37] width 4 height 4
click at [163, 89] on button "Apply" at bounding box center [168, 91] width 17 height 9
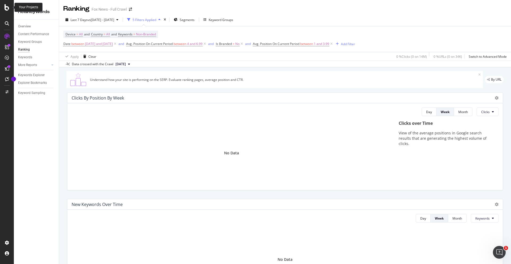
click at [10, 9] on div at bounding box center [7, 7] width 13 height 6
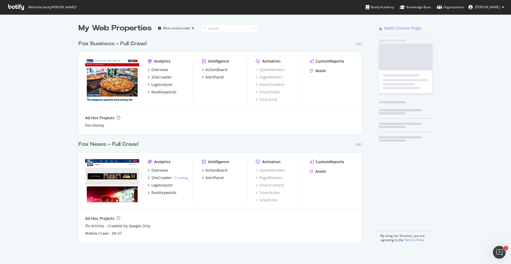
scroll to position [260, 503]
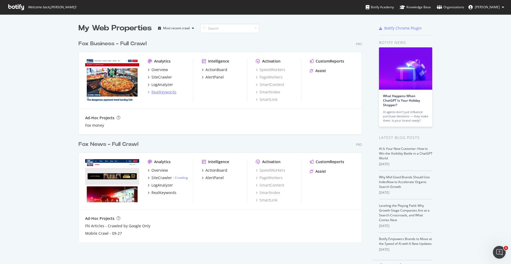
click at [158, 92] on div "RealKeywords" at bounding box center [163, 91] width 25 height 5
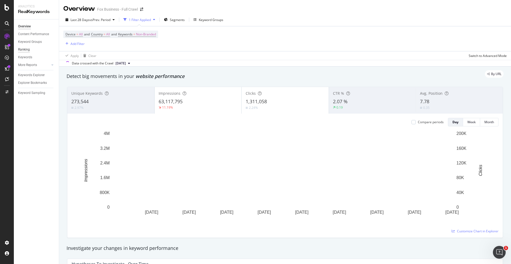
click at [24, 49] on div "Ranking" at bounding box center [24, 50] width 12 height 6
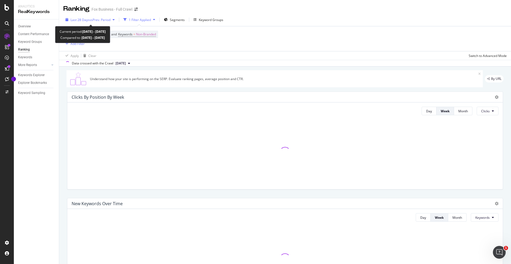
click at [85, 20] on span "Last 28 Days" at bounding box center [80, 20] width 19 height 5
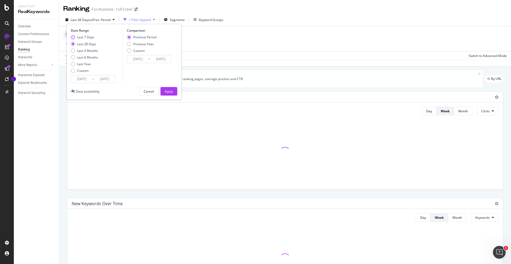
click at [73, 38] on div "Last 7 Days" at bounding box center [73, 37] width 4 height 4
type input "2025/08/11"
type input "2025/08/04"
type input "2025/08/10"
click at [164, 92] on button "Apply" at bounding box center [168, 91] width 17 height 9
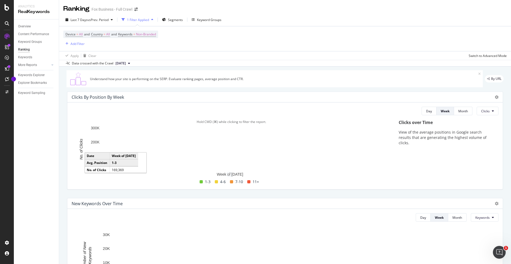
click at [183, 162] on rect "A chart." at bounding box center [230, 158] width 156 height 23
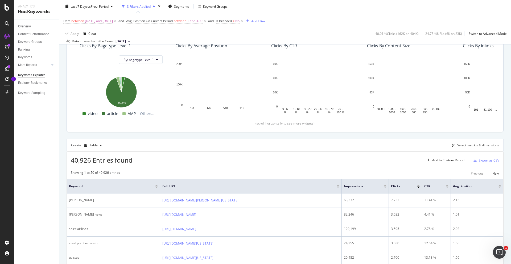
scroll to position [135, 0]
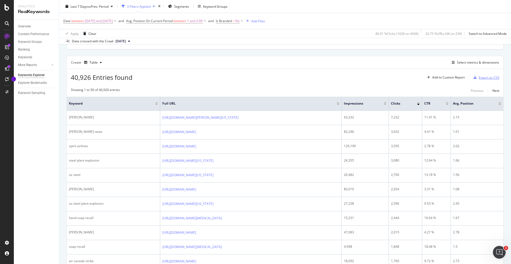
click at [479, 78] on div "Export as CSV" at bounding box center [489, 77] width 20 height 5
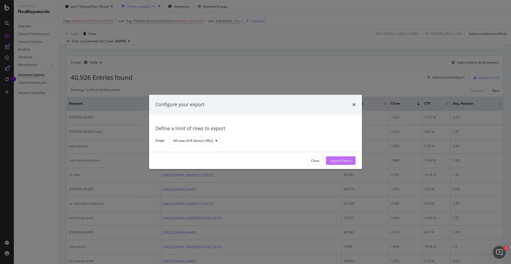
click at [344, 163] on div "Launch Export" at bounding box center [340, 160] width 21 height 5
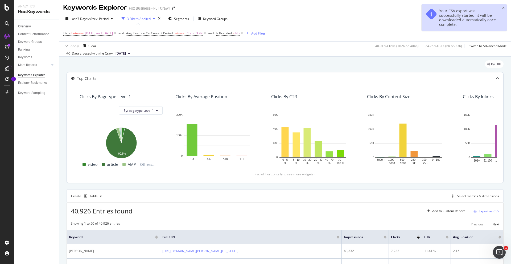
scroll to position [2, 0]
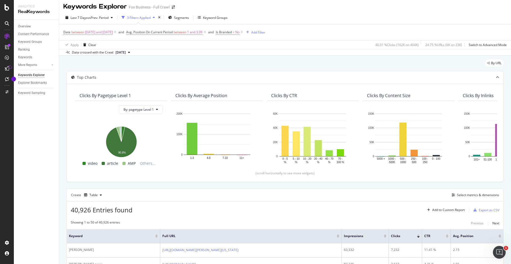
click at [142, 19] on div "3 Filters Applied" at bounding box center [139, 17] width 24 height 5
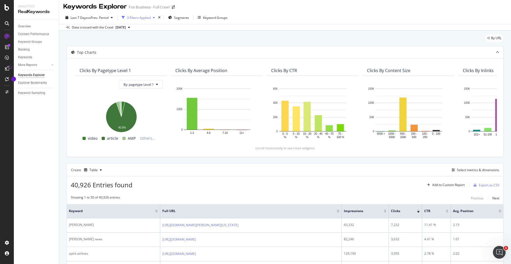
click at [143, 17] on div "3 Filters Applied" at bounding box center [139, 17] width 24 height 5
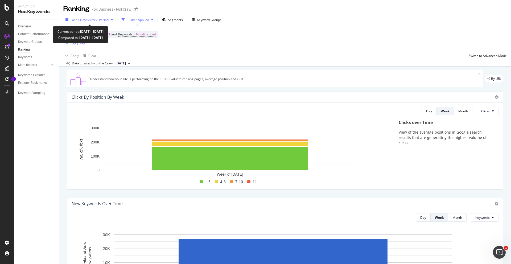
click at [99, 18] on span "vs Prev. Period" at bounding box center [98, 20] width 21 height 5
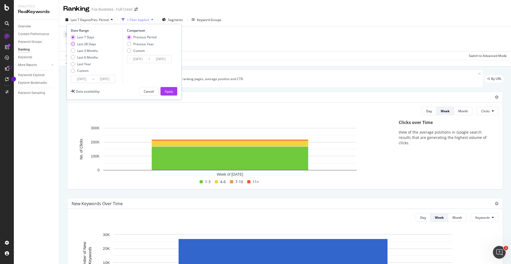
click at [88, 44] on div "Last 28 Days" at bounding box center [86, 44] width 19 height 5
type input "2025/07/21"
type input "2025/06/23"
type input "[DATE]"
click at [166, 92] on div "Apply" at bounding box center [169, 91] width 8 height 5
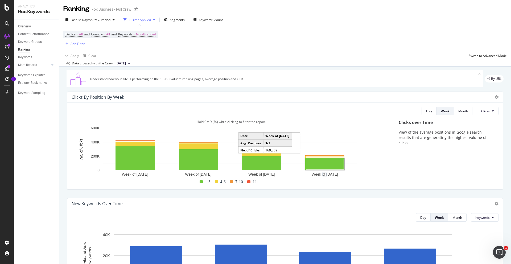
click at [321, 165] on rect "A chart." at bounding box center [325, 164] width 38 height 10
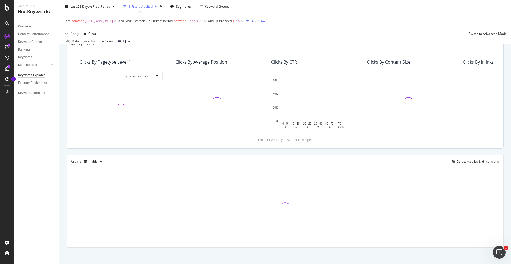
scroll to position [38, 0]
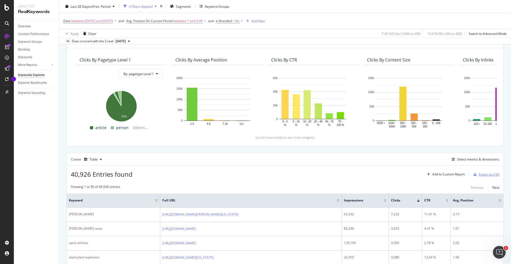
click at [481, 174] on div "Export as CSV" at bounding box center [489, 174] width 20 height 5
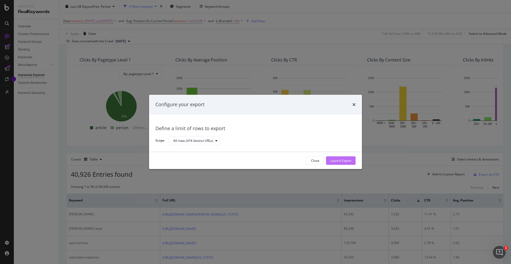
click at [344, 164] on div "Launch Export" at bounding box center [340, 161] width 21 height 8
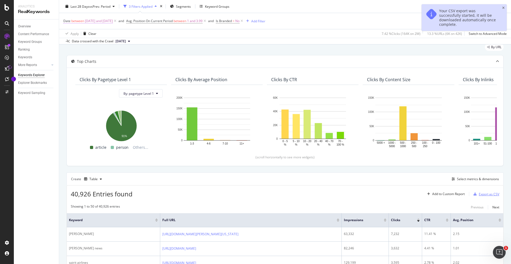
scroll to position [0, 0]
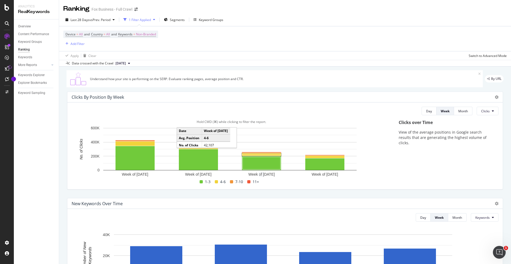
click at [263, 154] on rect "A chart." at bounding box center [262, 154] width 38 height 1
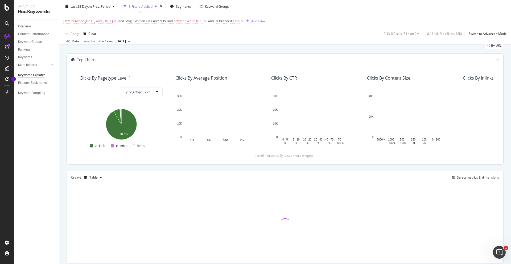
scroll to position [38, 0]
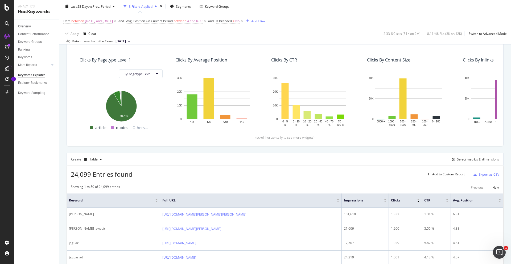
click at [479, 175] on div "Export as CSV" at bounding box center [489, 174] width 20 height 5
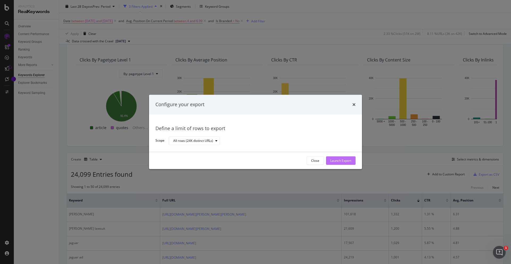
click at [343, 163] on div "Launch Export" at bounding box center [340, 160] width 21 height 5
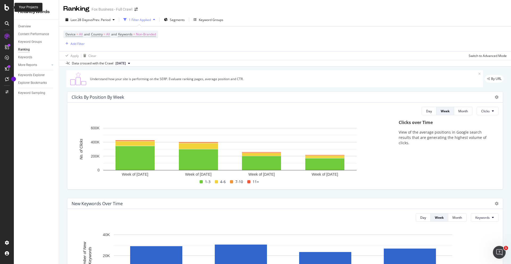
click at [6, 8] on icon at bounding box center [7, 7] width 5 height 6
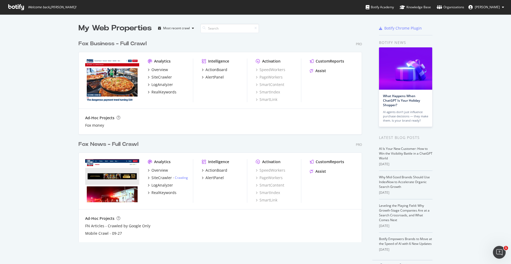
scroll to position [260, 503]
click at [160, 192] on div "RealKeywords" at bounding box center [163, 192] width 25 height 5
click at [158, 194] on div "RealKeywords" at bounding box center [163, 192] width 25 height 5
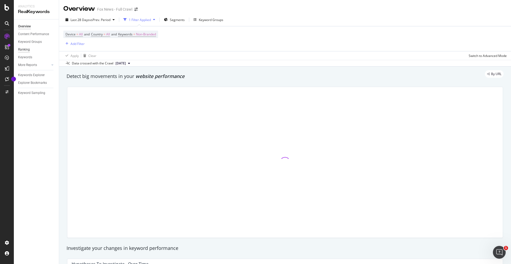
click at [27, 50] on div "Ranking" at bounding box center [24, 50] width 12 height 6
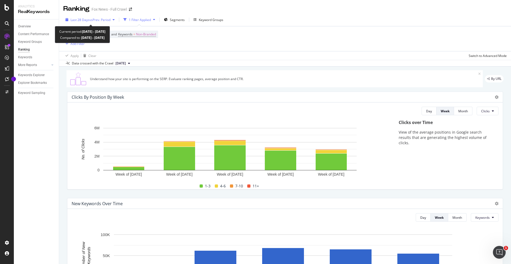
click at [105, 20] on span "vs Prev. Period" at bounding box center [99, 20] width 21 height 5
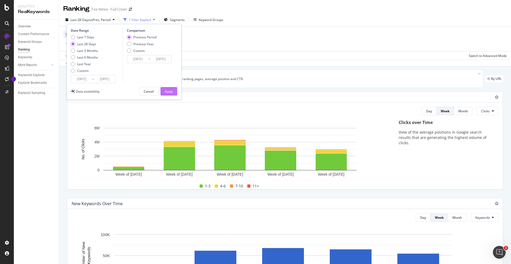
click at [170, 90] on div "Apply" at bounding box center [169, 91] width 8 height 5
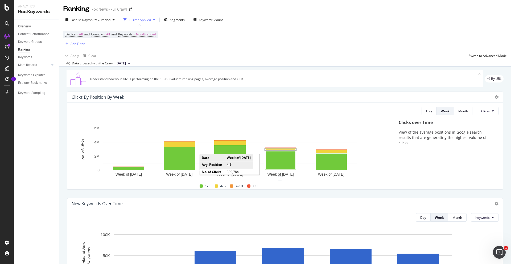
click at [291, 150] on rect "A chart." at bounding box center [281, 149] width 30 height 1
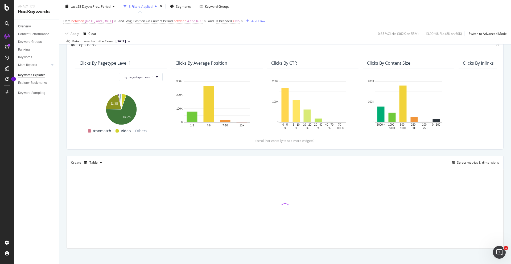
scroll to position [38, 0]
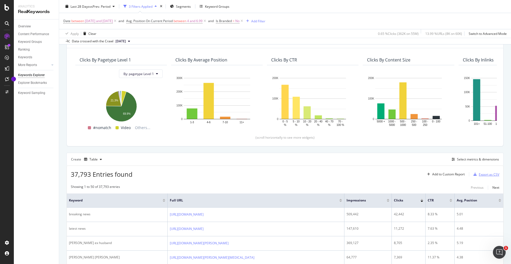
click at [481, 173] on div "Export as CSV" at bounding box center [489, 174] width 20 height 5
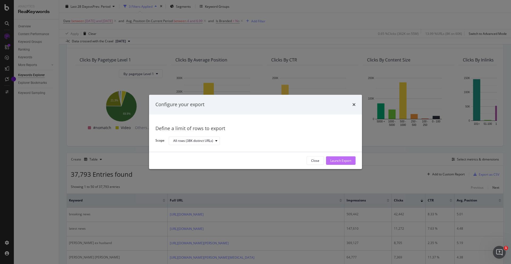
click at [341, 160] on div "Launch Export" at bounding box center [340, 160] width 21 height 5
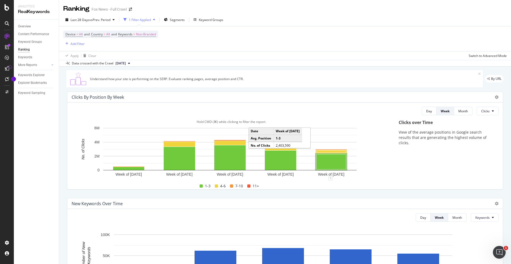
click at [332, 166] on rect "A chart." at bounding box center [331, 161] width 30 height 15
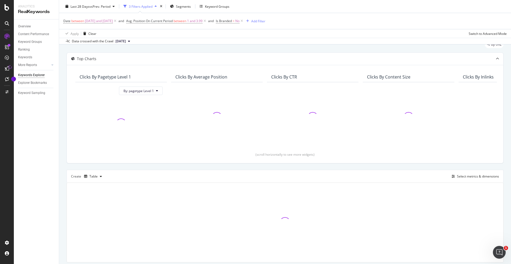
scroll to position [38, 0]
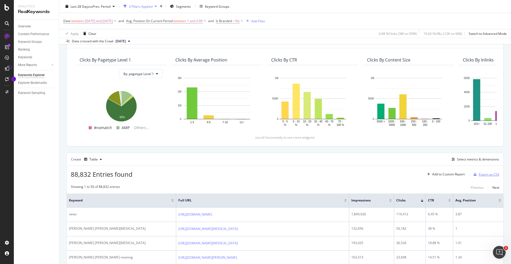
click at [479, 175] on div "Export as CSV" at bounding box center [489, 174] width 20 height 5
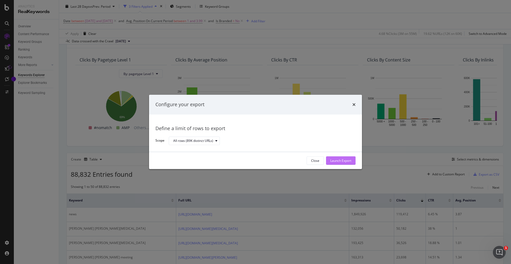
click at [345, 158] on div "Launch Export" at bounding box center [340, 160] width 21 height 5
